Goal: Find specific page/section: Find specific page/section

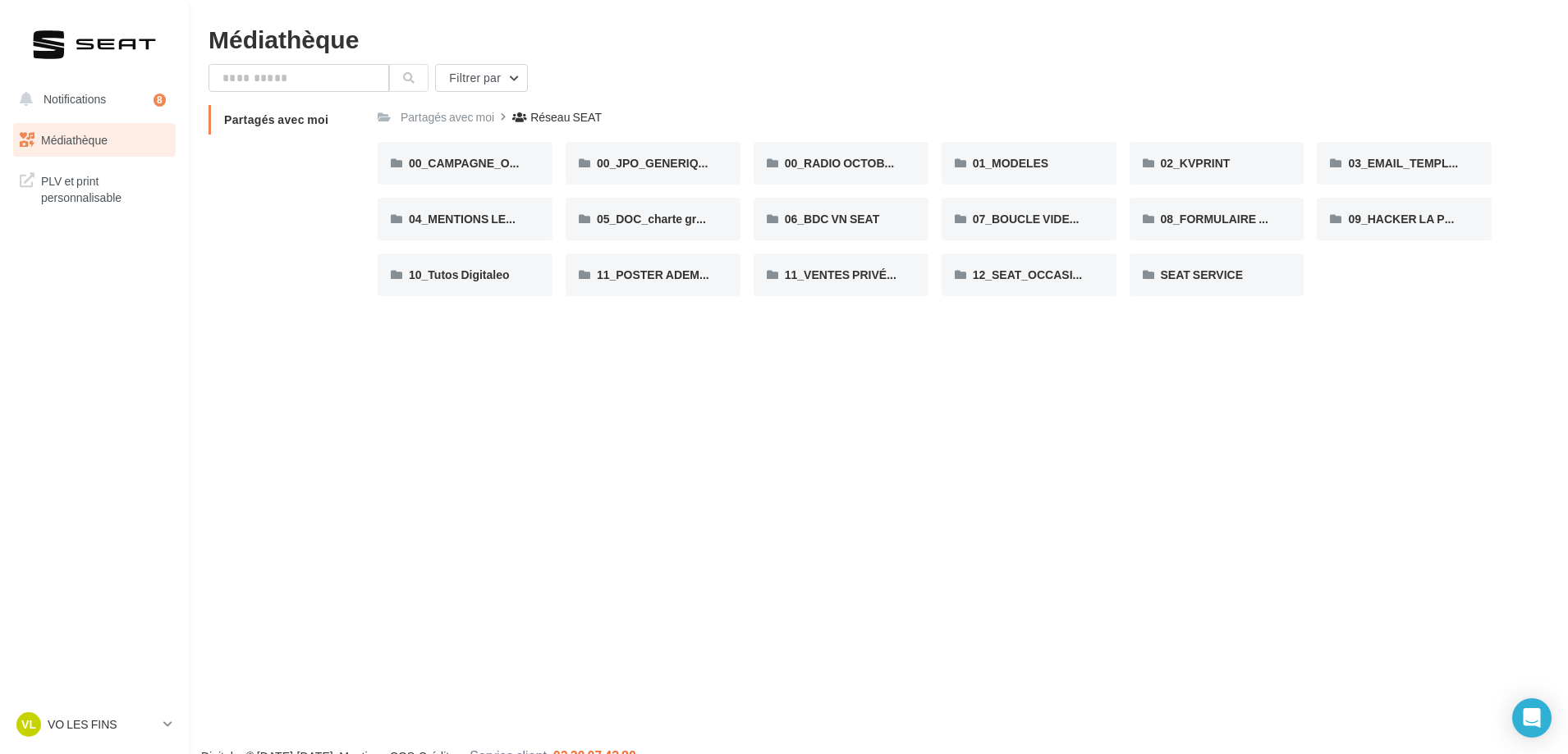
click at [592, 68] on div "Filtrer par" at bounding box center [879, 78] width 1340 height 28
click at [216, 247] on div "Partagés avec moi Partagés avec moi Réseau SEAT Rs Partagé par Réseau SEAT 00_C…" at bounding box center [885, 207] width 1353 height 204
click at [295, 77] on input "text" at bounding box center [299, 78] width 180 height 28
type input "*********"
click at [407, 77] on icon at bounding box center [408, 77] width 11 height 11
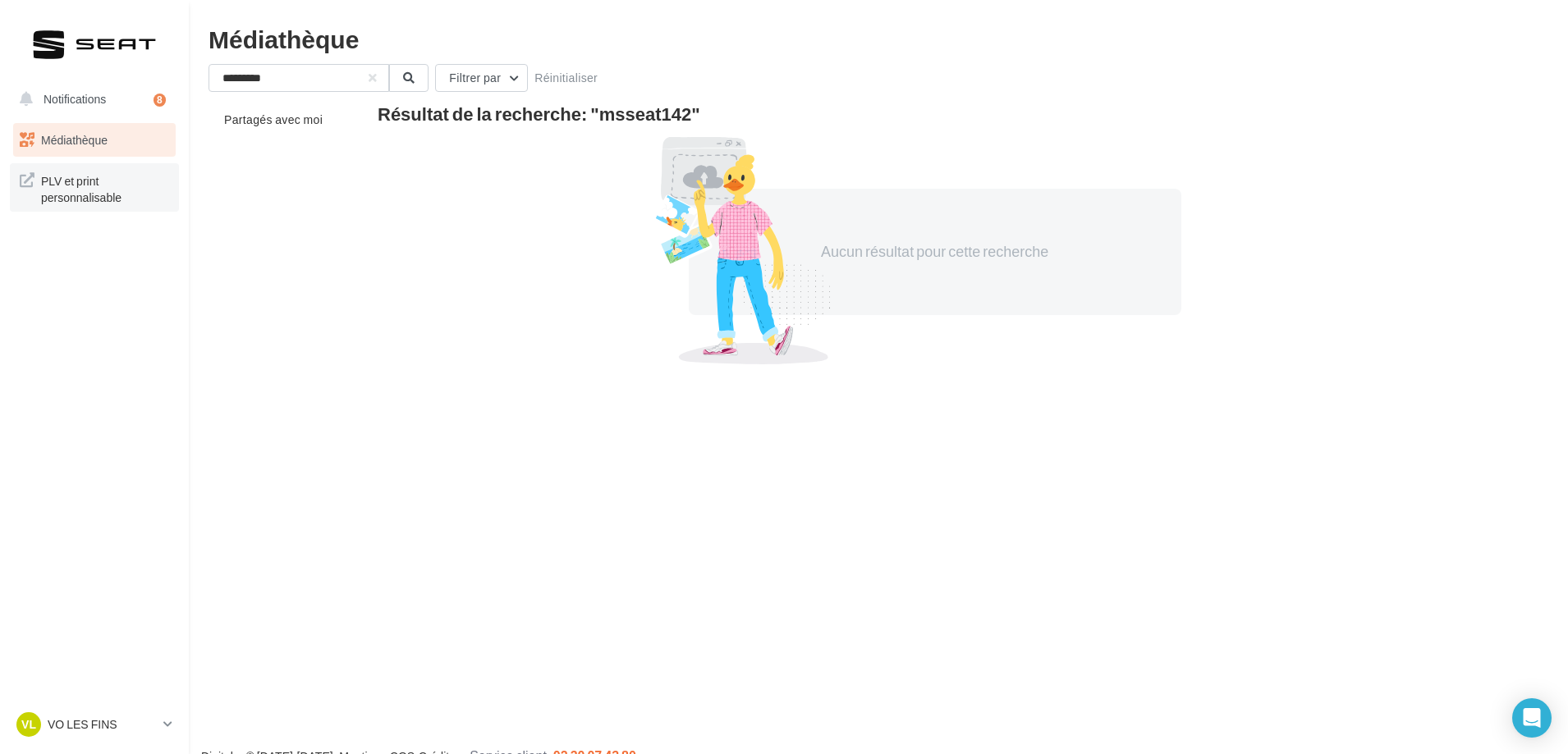
click at [77, 188] on span "PLV et print personnalisable" at bounding box center [105, 187] width 128 height 35
click at [34, 722] on span "VL" at bounding box center [28, 724] width 15 height 16
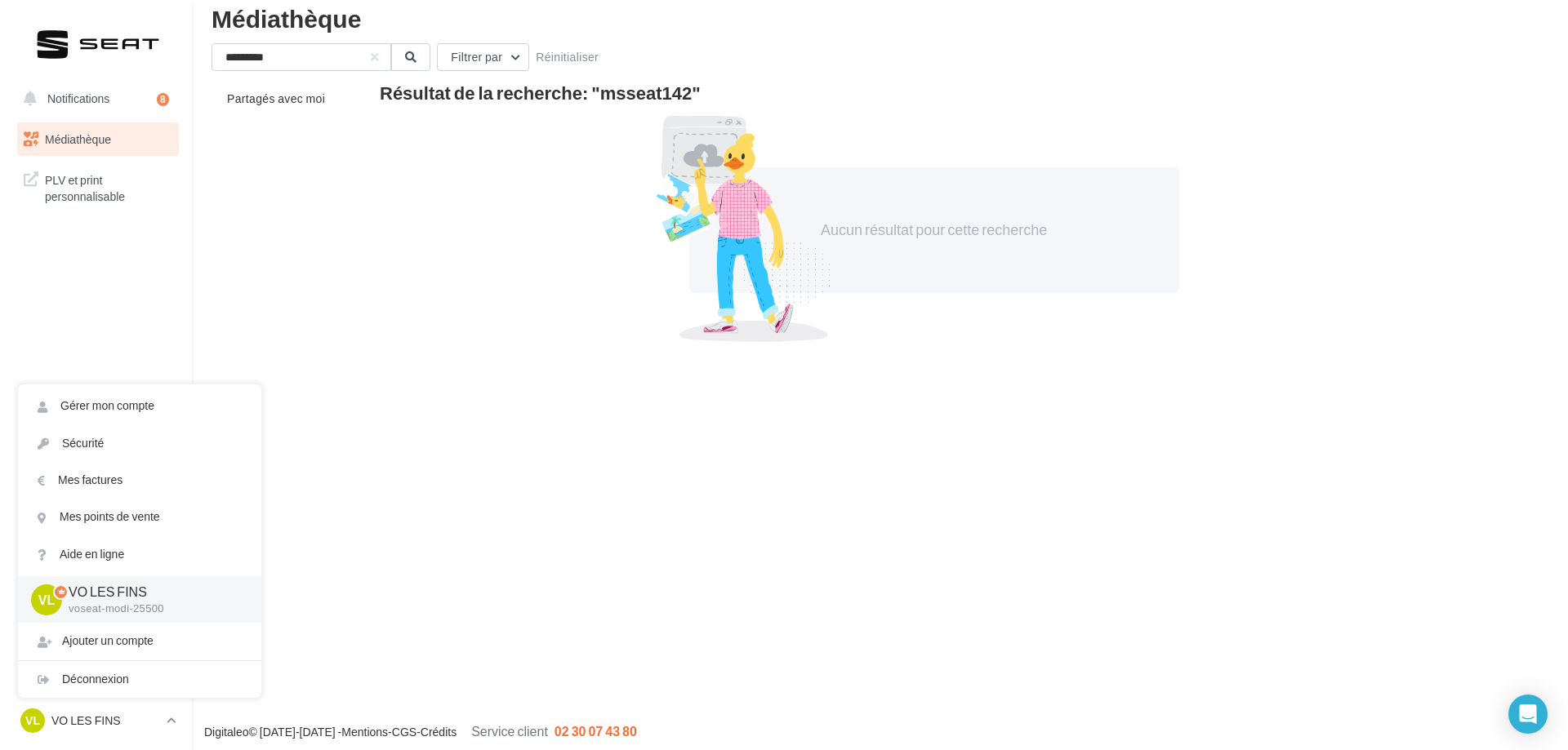
scroll to position [26, 0]
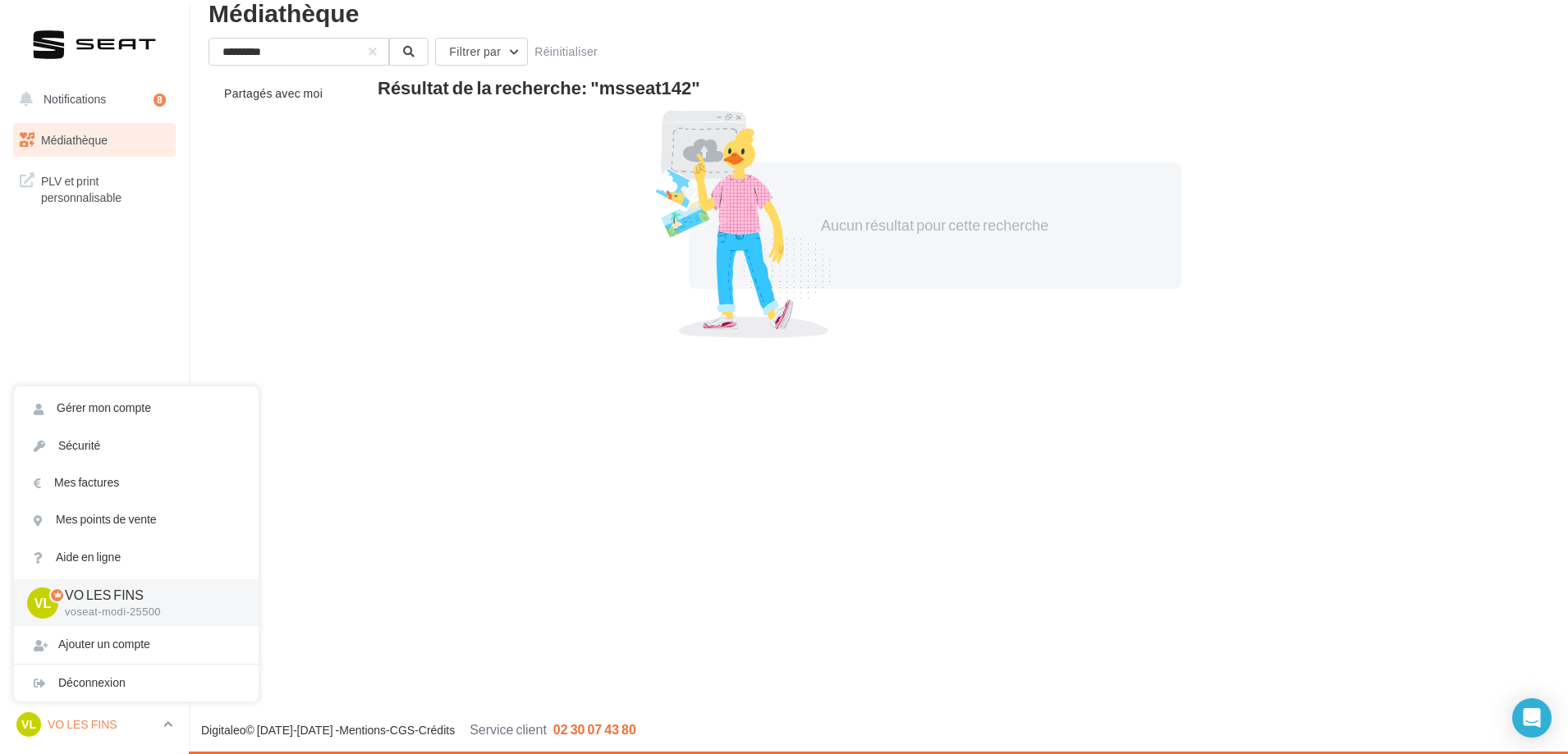
click at [171, 722] on icon at bounding box center [168, 724] width 9 height 14
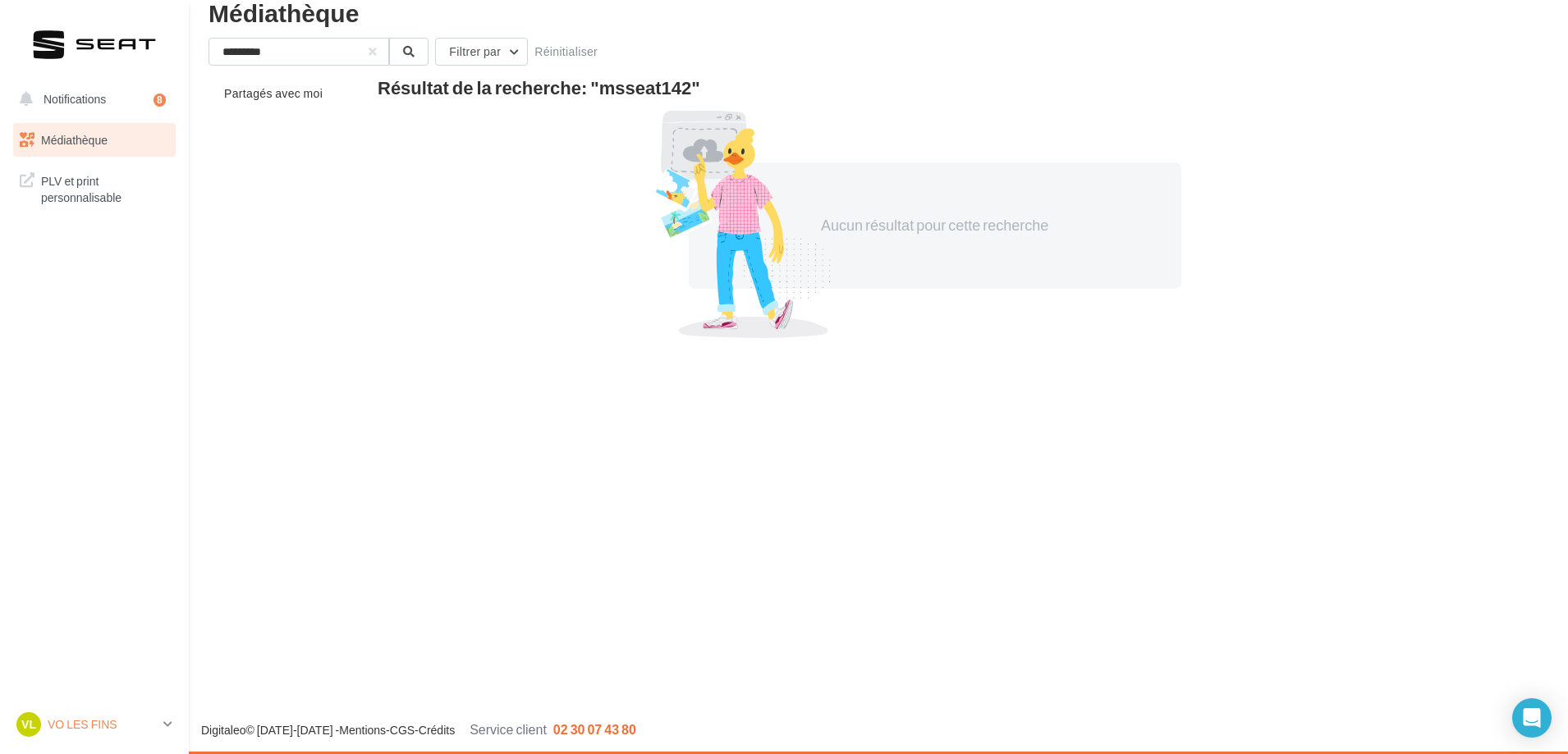
click at [171, 722] on icon at bounding box center [168, 724] width 9 height 14
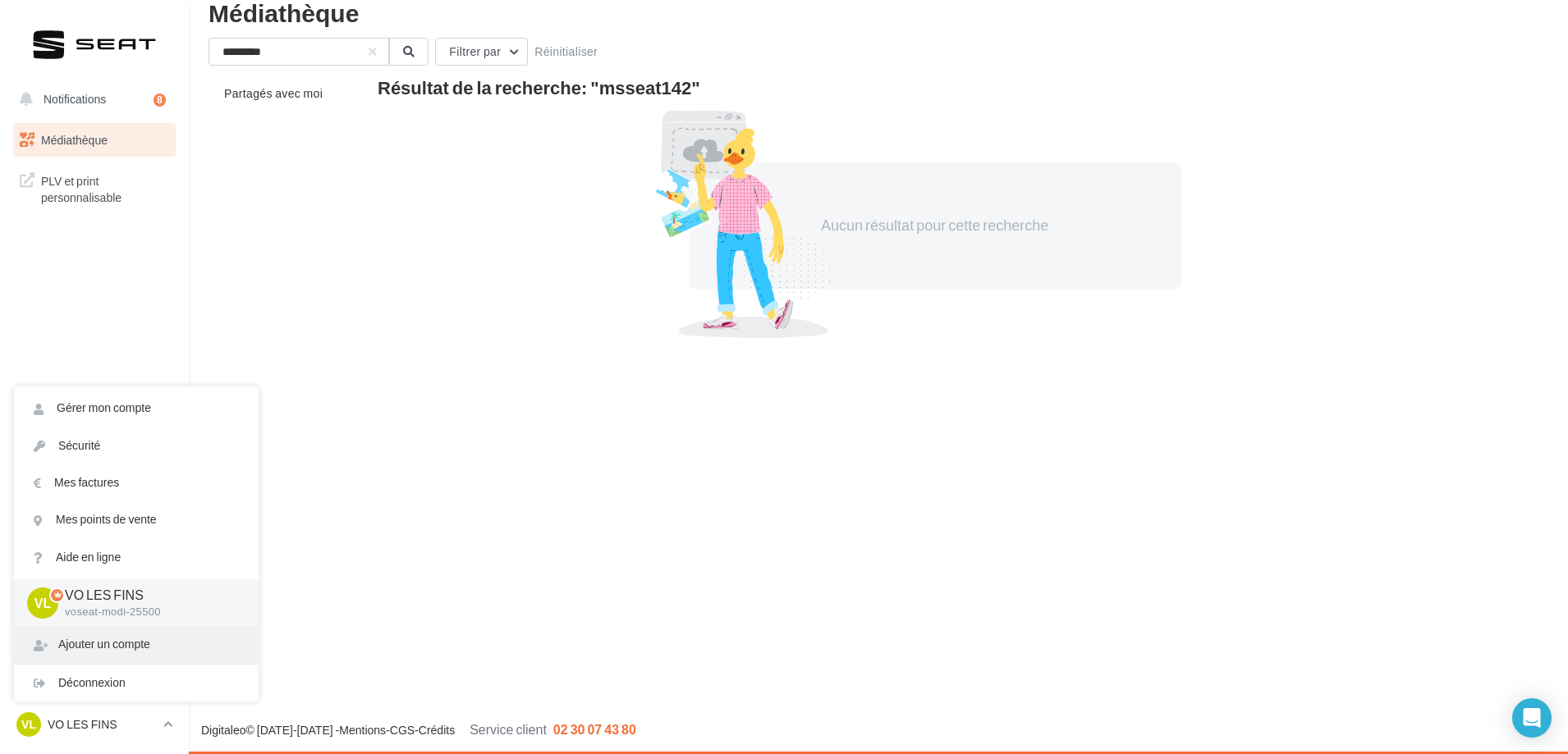
click at [129, 647] on div "Ajouter un compte" at bounding box center [136, 644] width 245 height 37
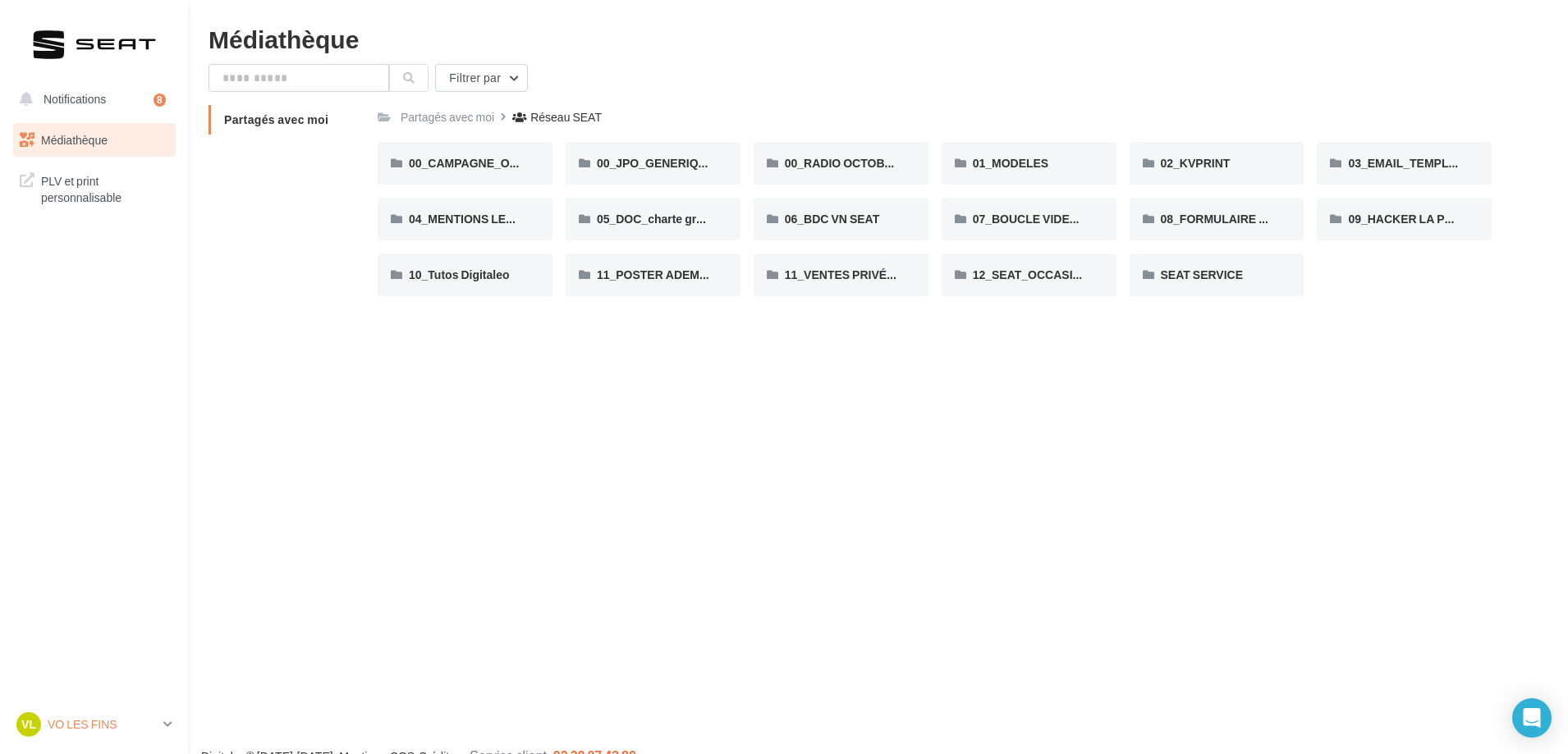
click at [80, 731] on p "VO LES FINS" at bounding box center [103, 724] width 109 height 16
